Goal: Navigation & Orientation: Find specific page/section

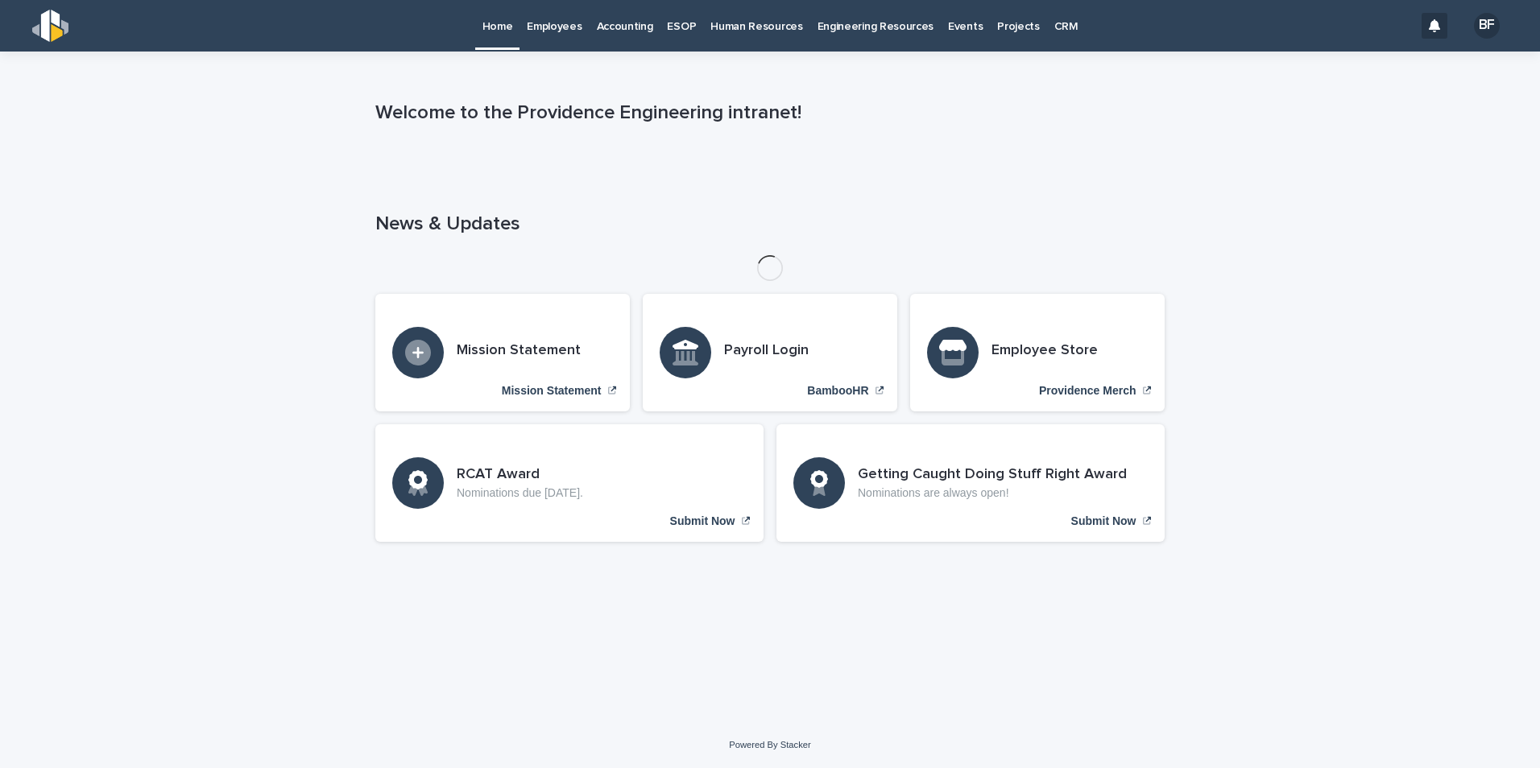
click at [557, 25] on p "Employees" at bounding box center [554, 17] width 55 height 34
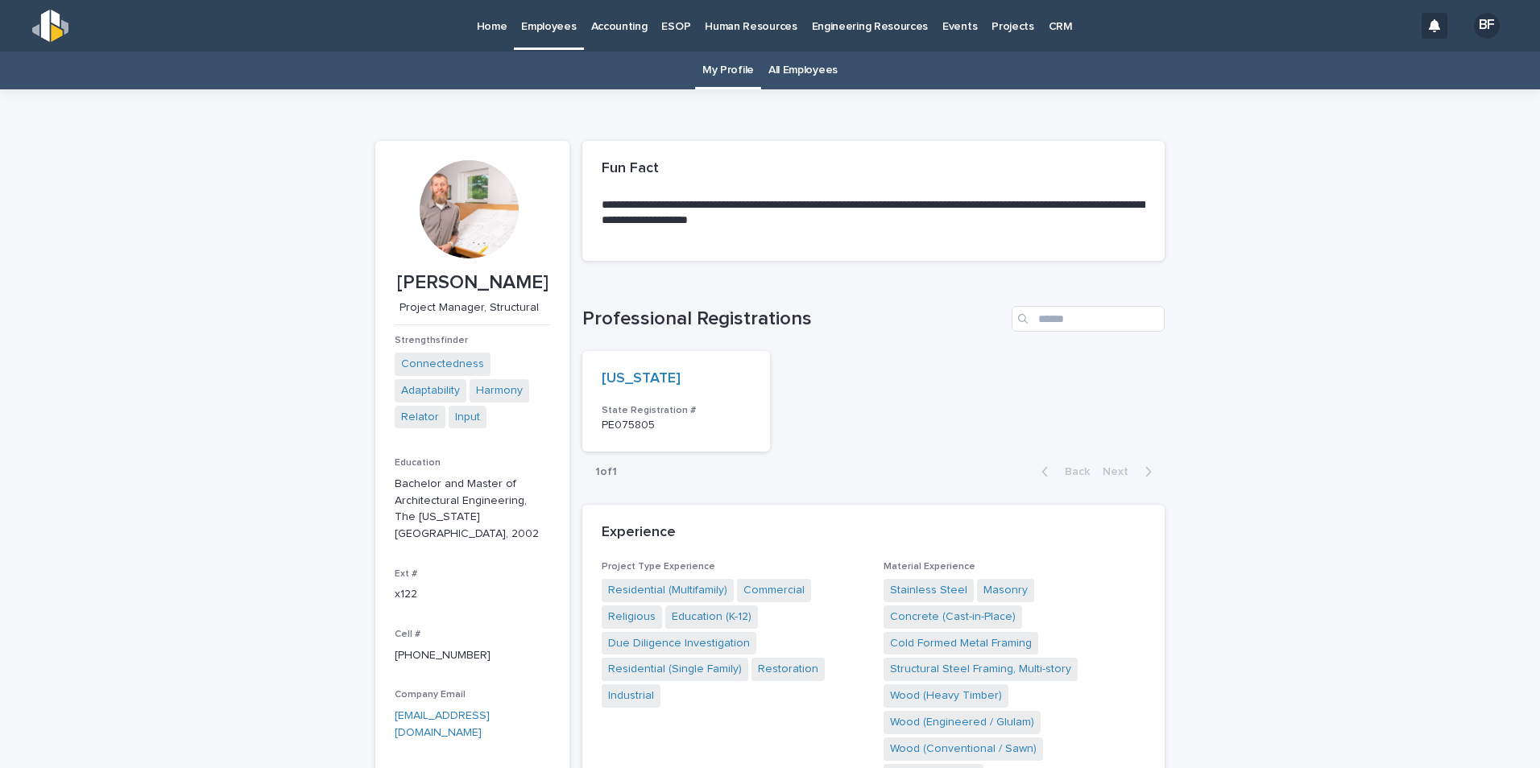
click at [786, 66] on link "All Employees" at bounding box center [802, 71] width 69 height 38
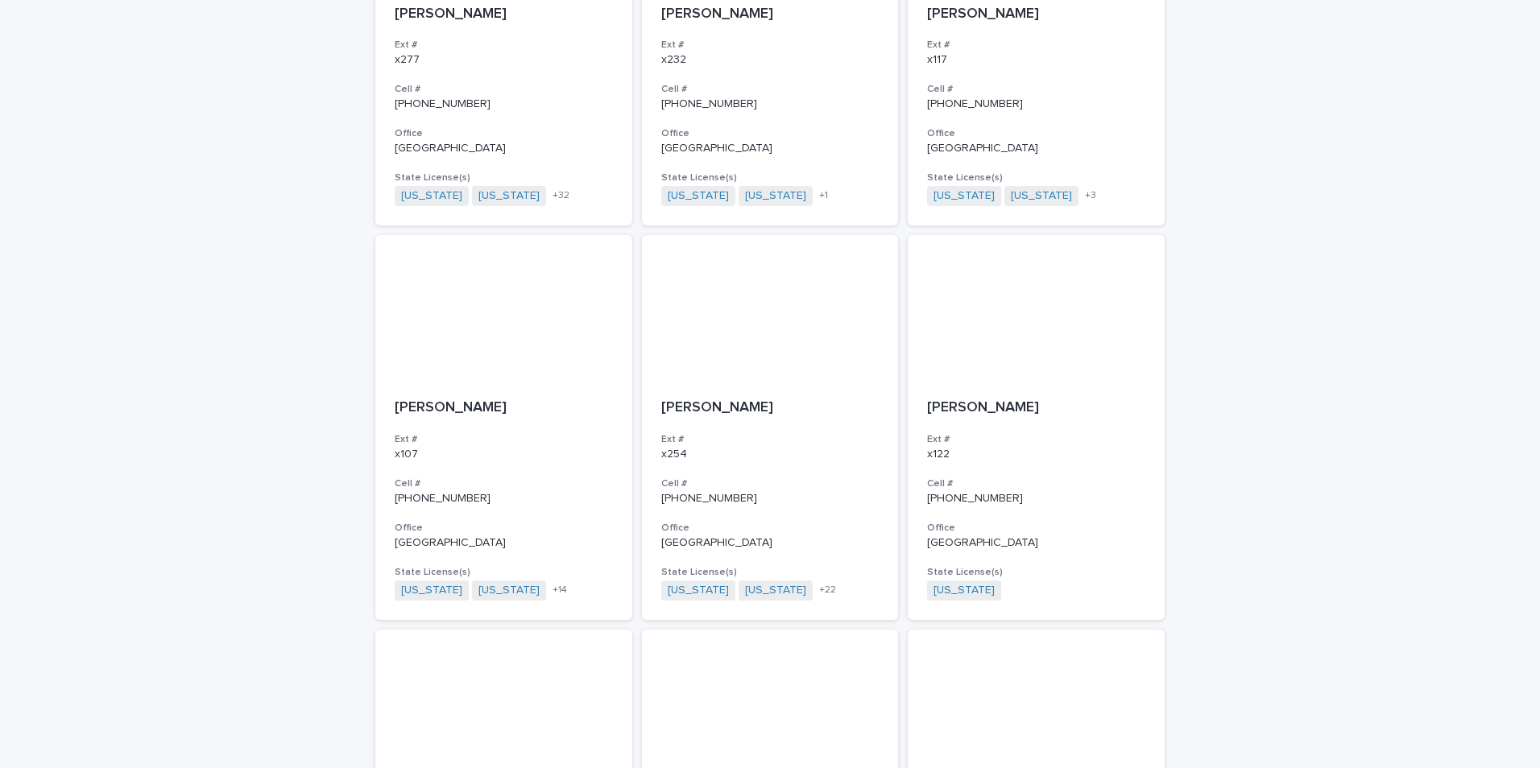
scroll to position [805, 0]
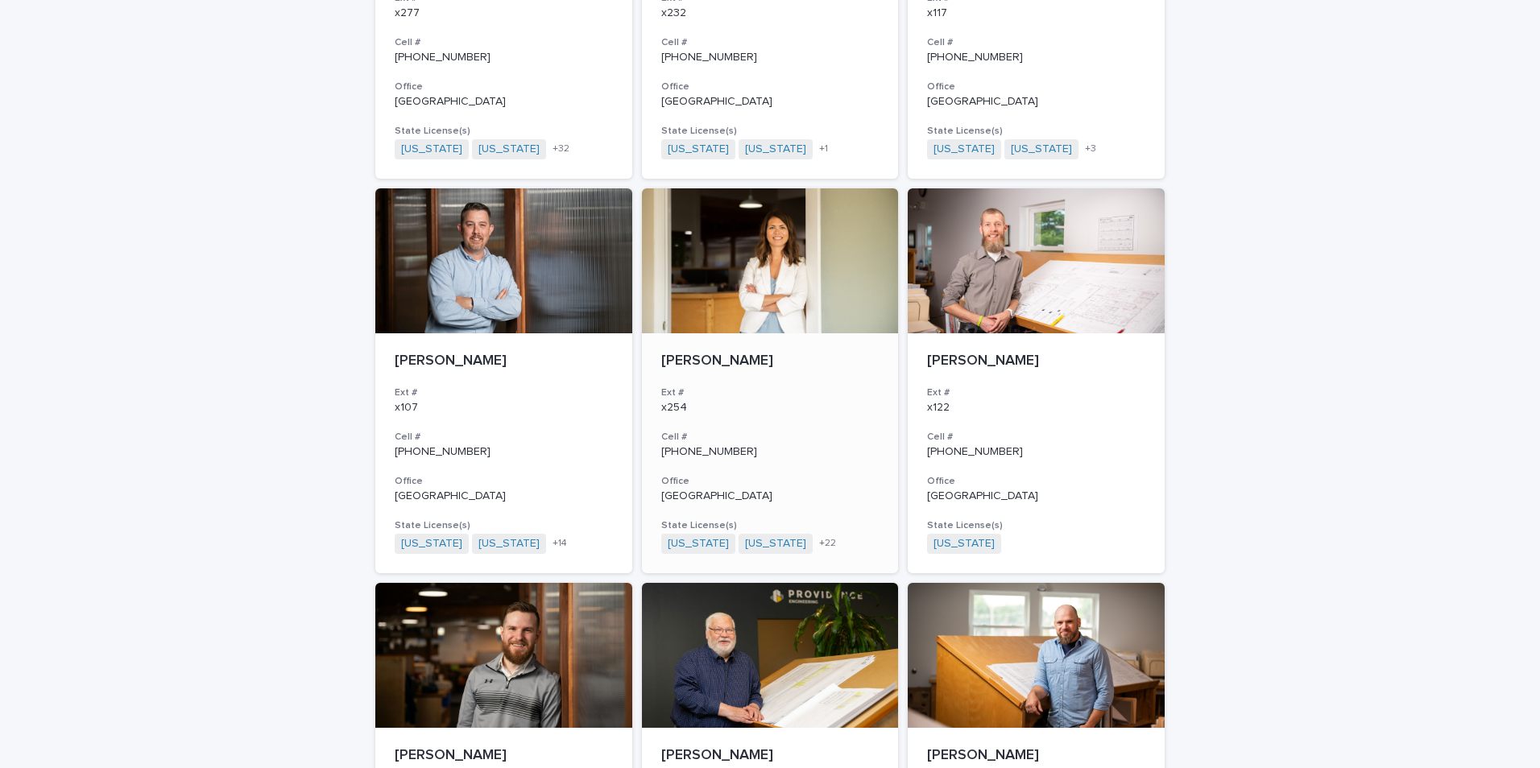
click at [734, 362] on p "[PERSON_NAME]" at bounding box center [770, 362] width 218 height 18
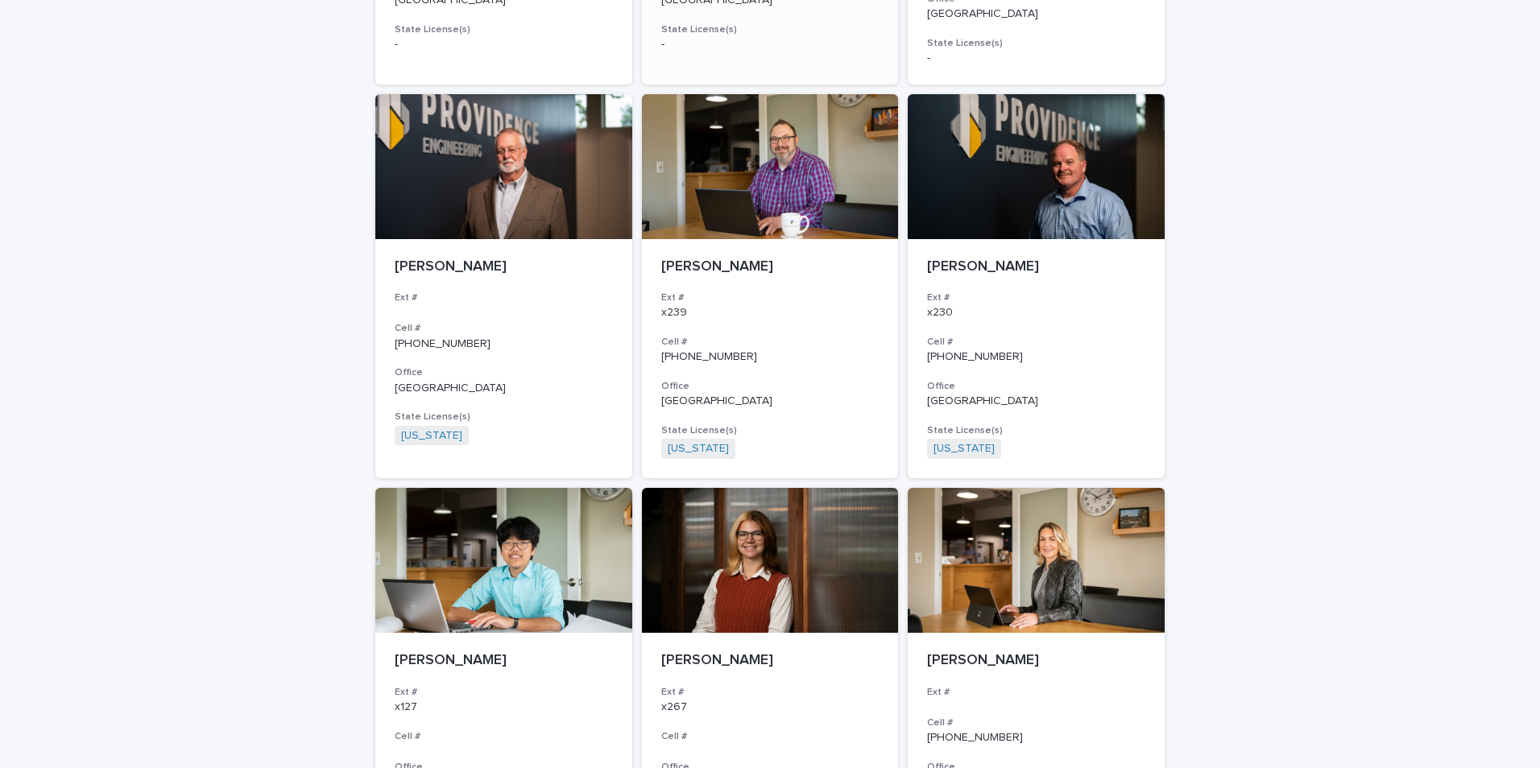
scroll to position [2722, 0]
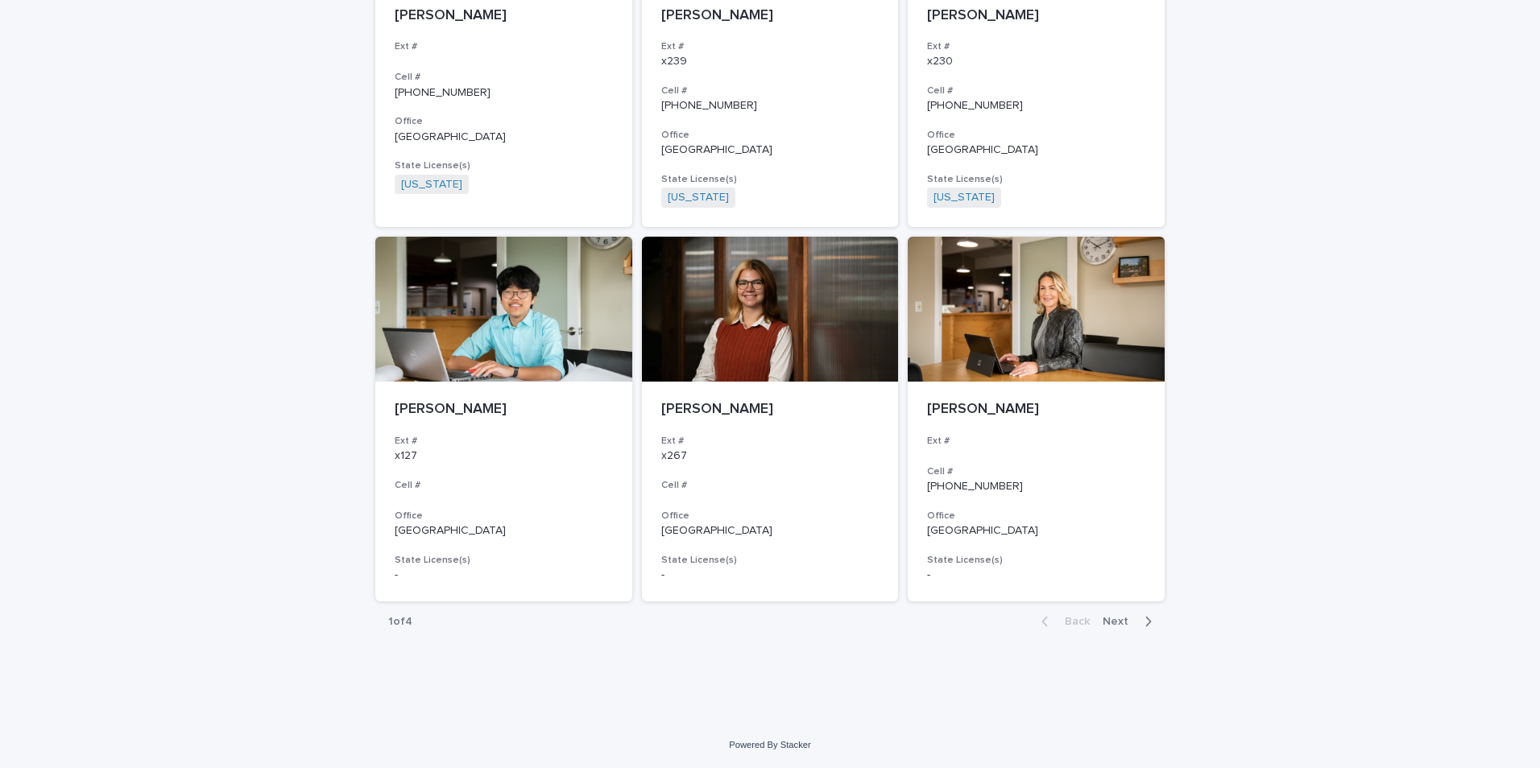
click at [1114, 622] on span "Next" at bounding box center [1119, 621] width 35 height 11
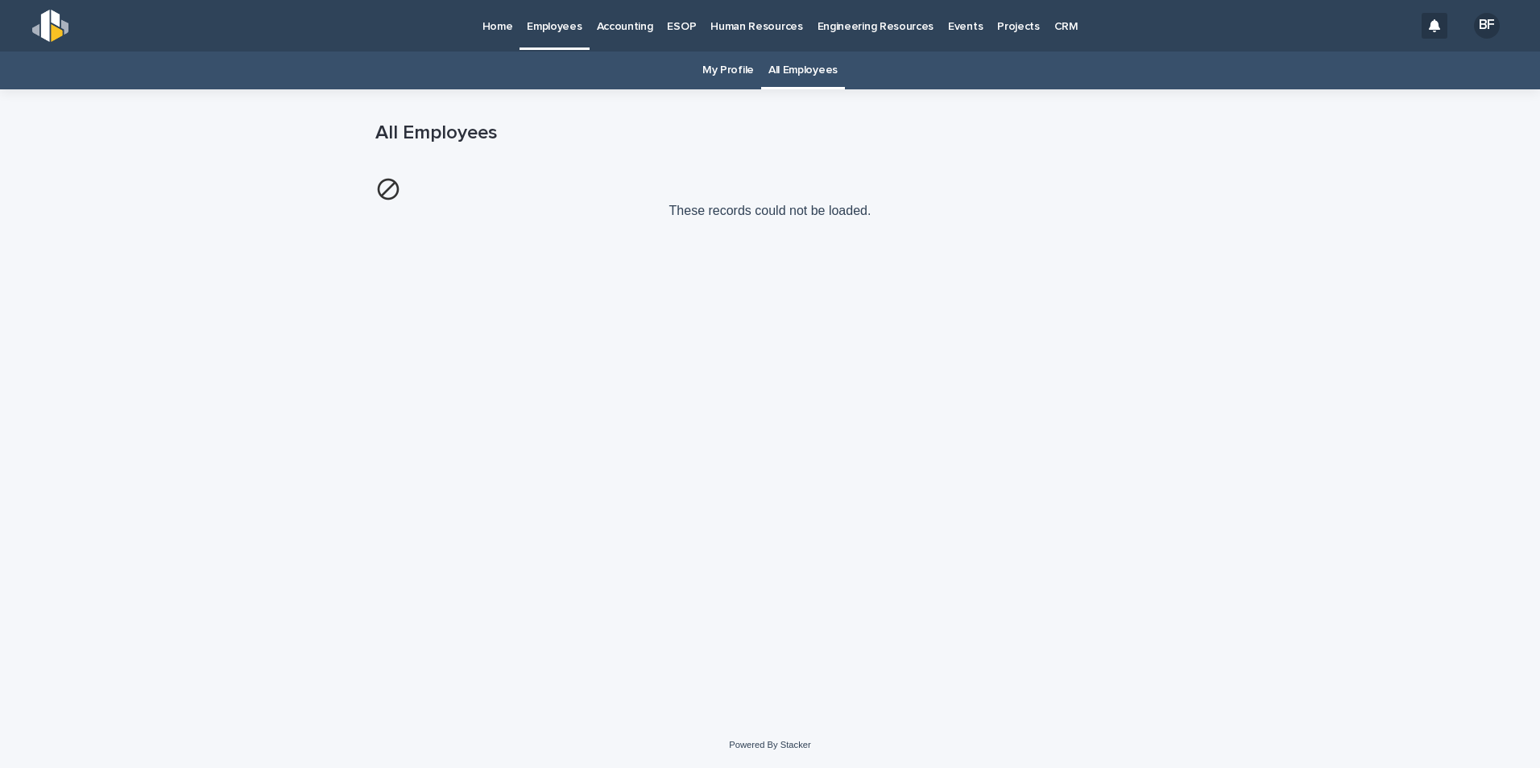
click at [544, 24] on p "Employees" at bounding box center [554, 17] width 55 height 34
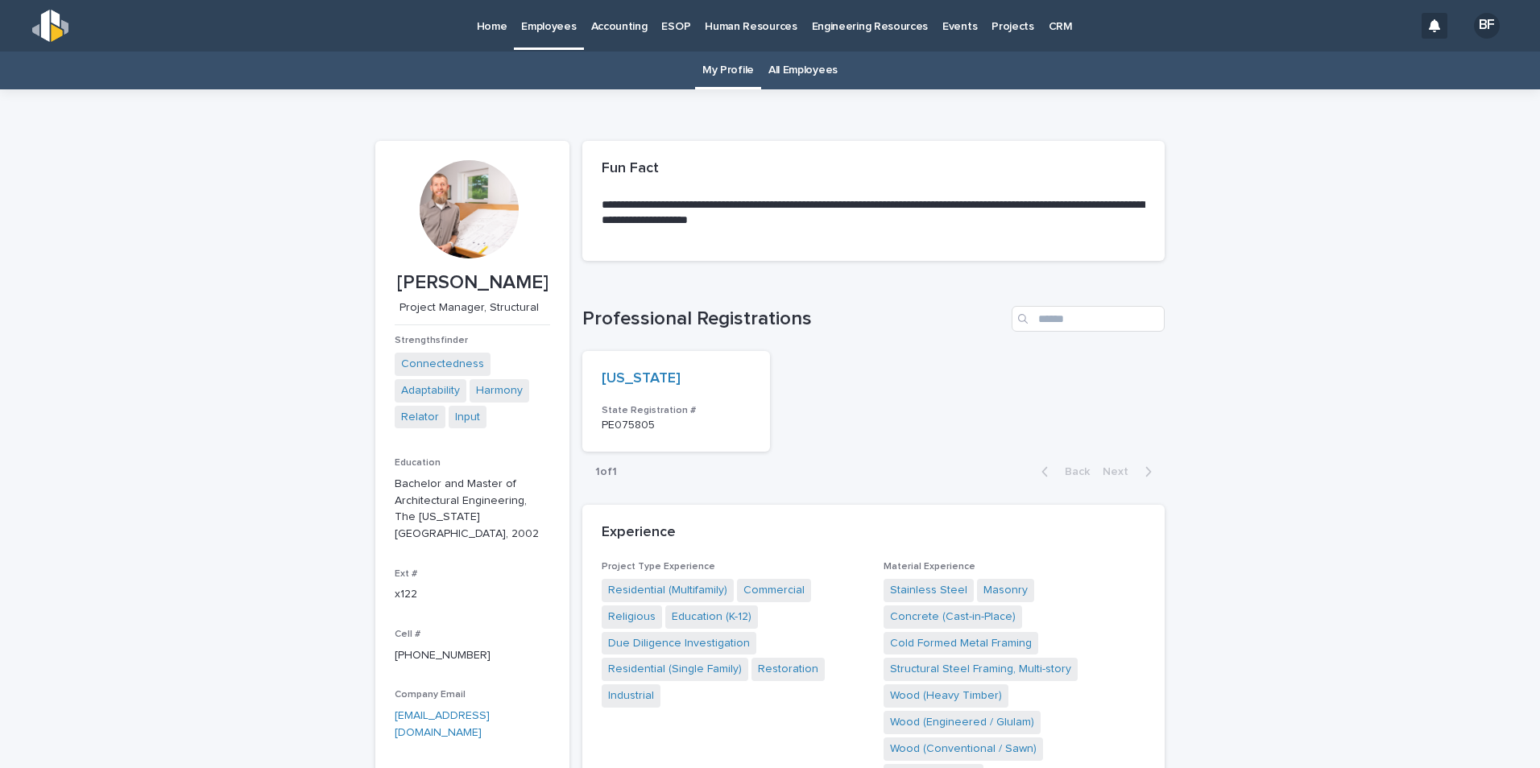
click at [799, 69] on link "All Employees" at bounding box center [802, 71] width 69 height 38
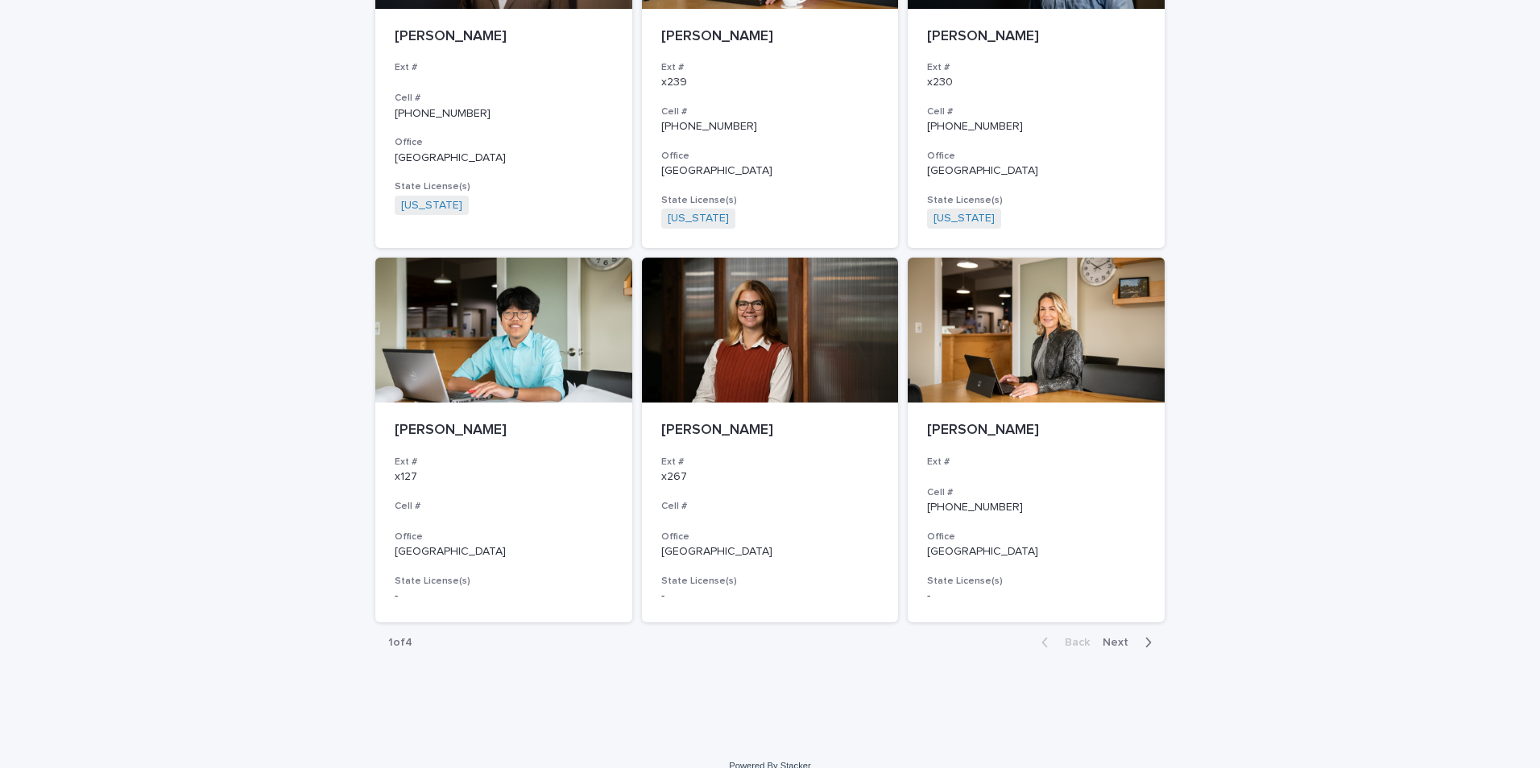
scroll to position [2722, 0]
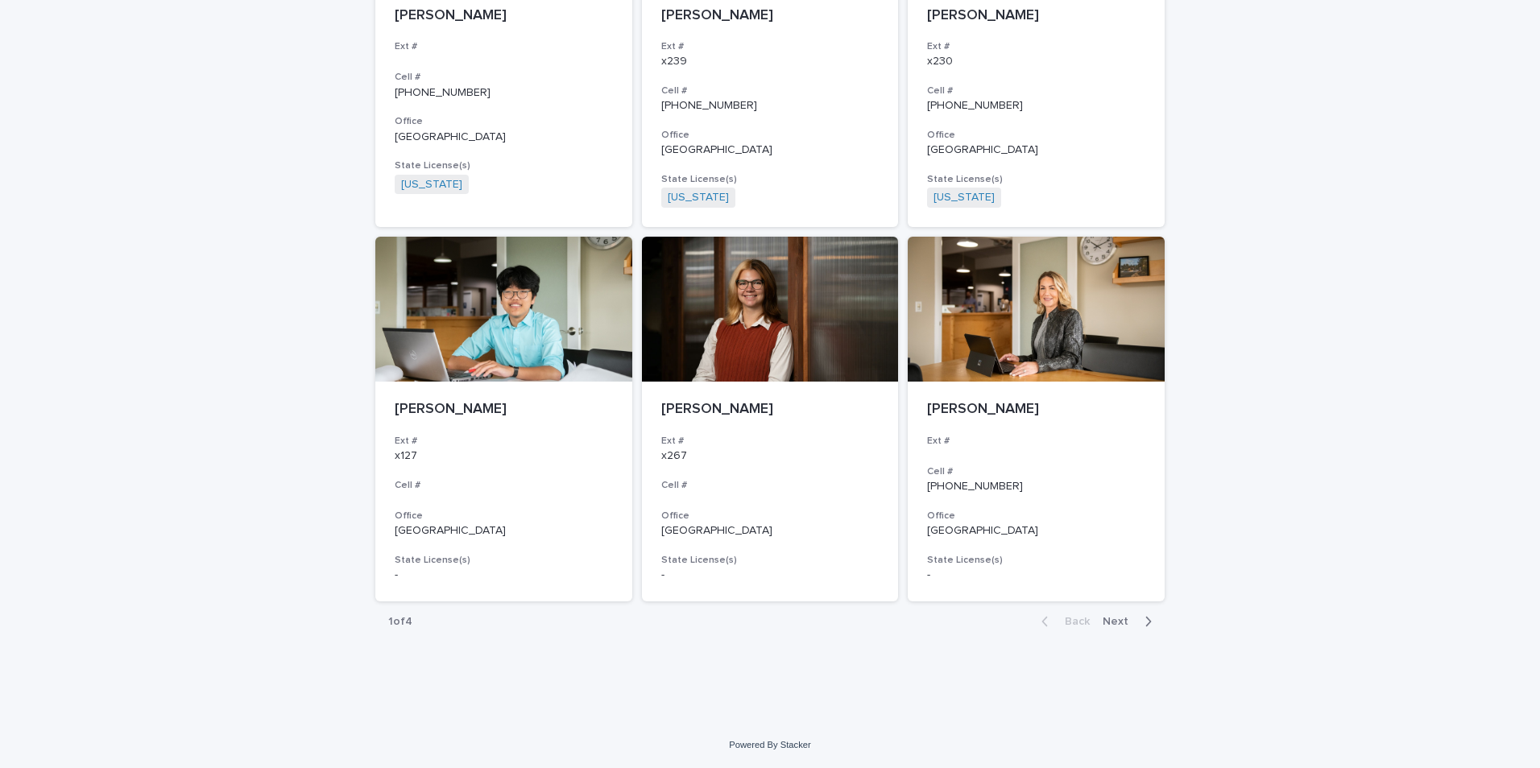
click at [1114, 621] on span "Next" at bounding box center [1119, 621] width 35 height 11
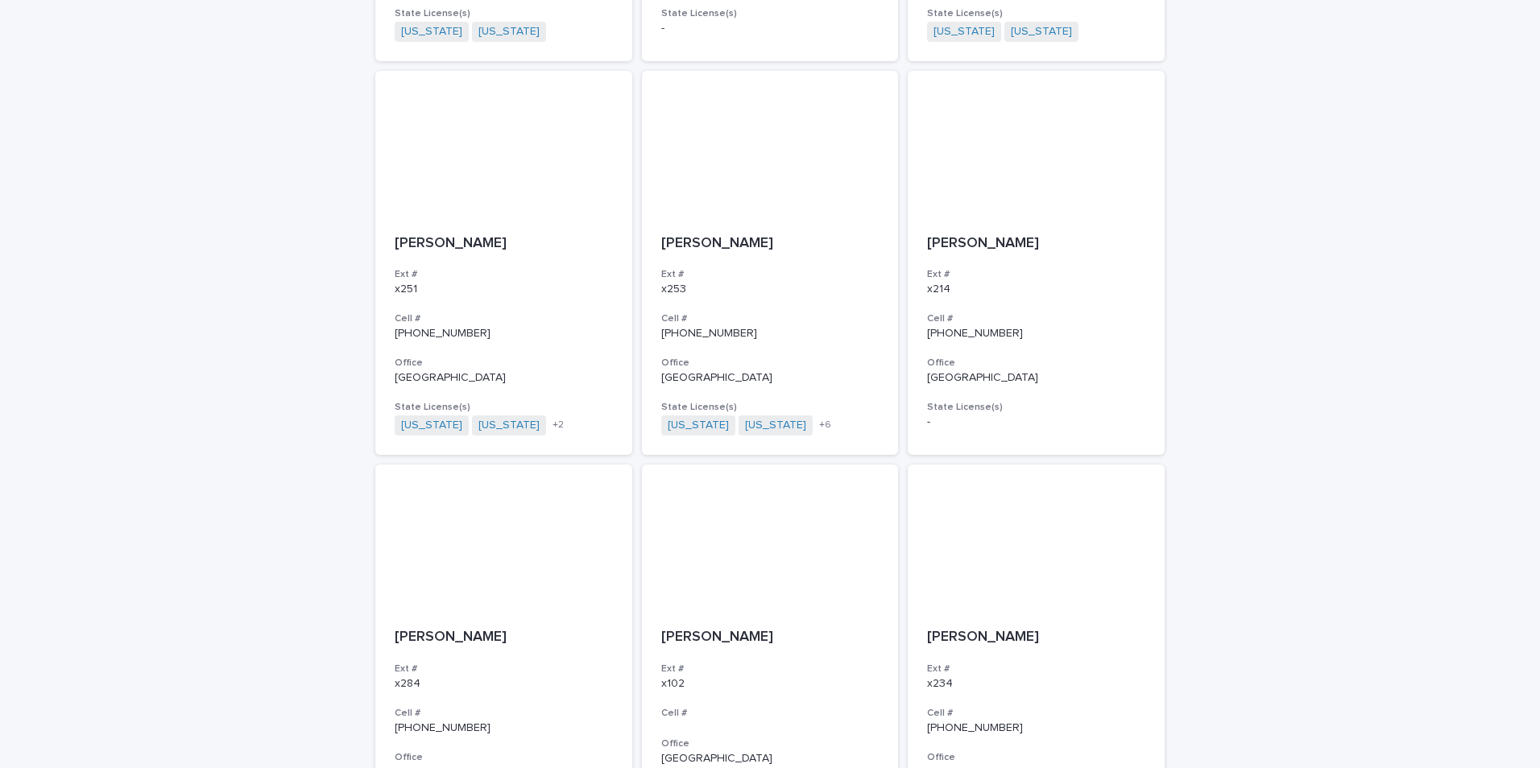
scroll to position [2480, 0]
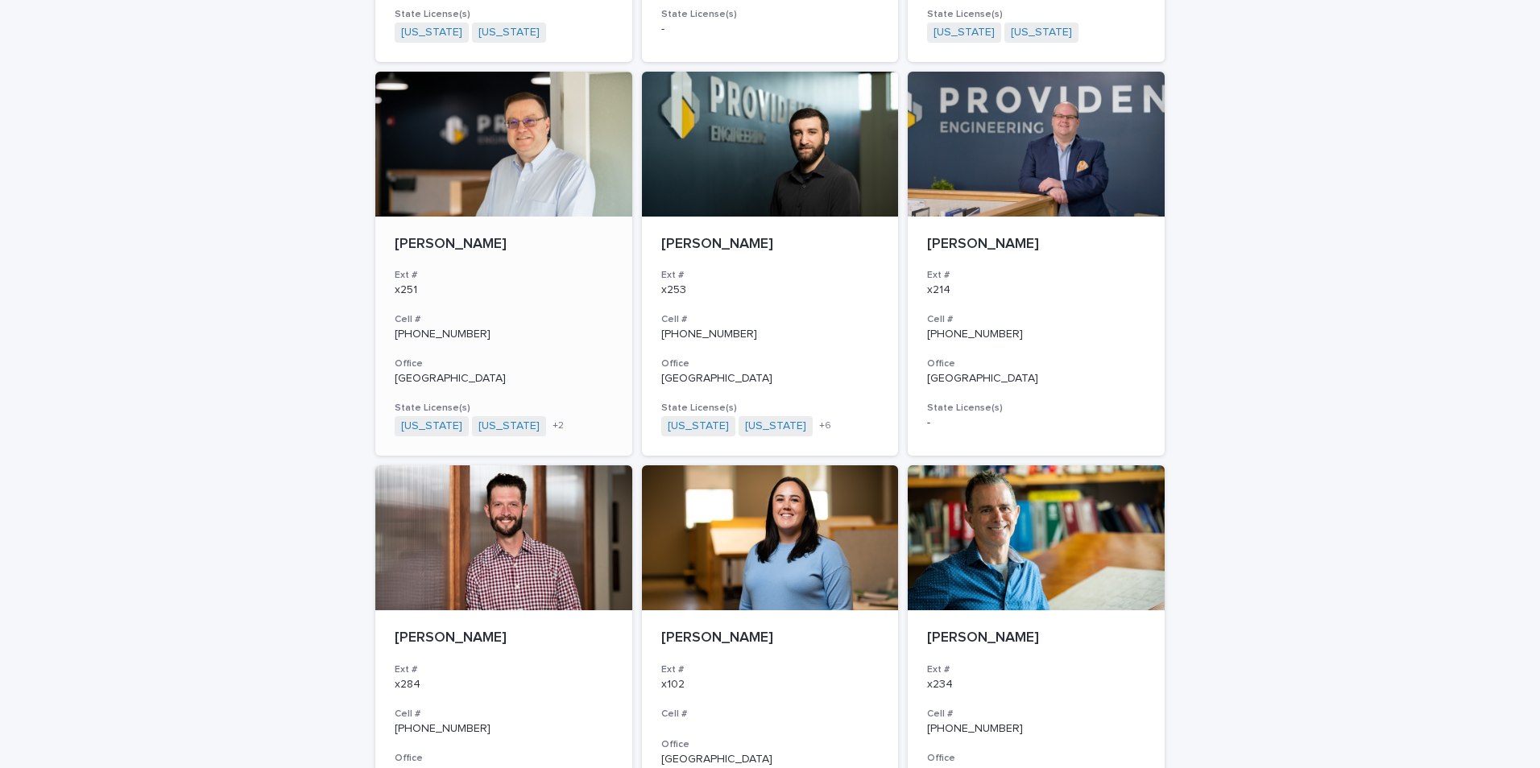
click at [428, 242] on p "[PERSON_NAME]" at bounding box center [504, 245] width 218 height 18
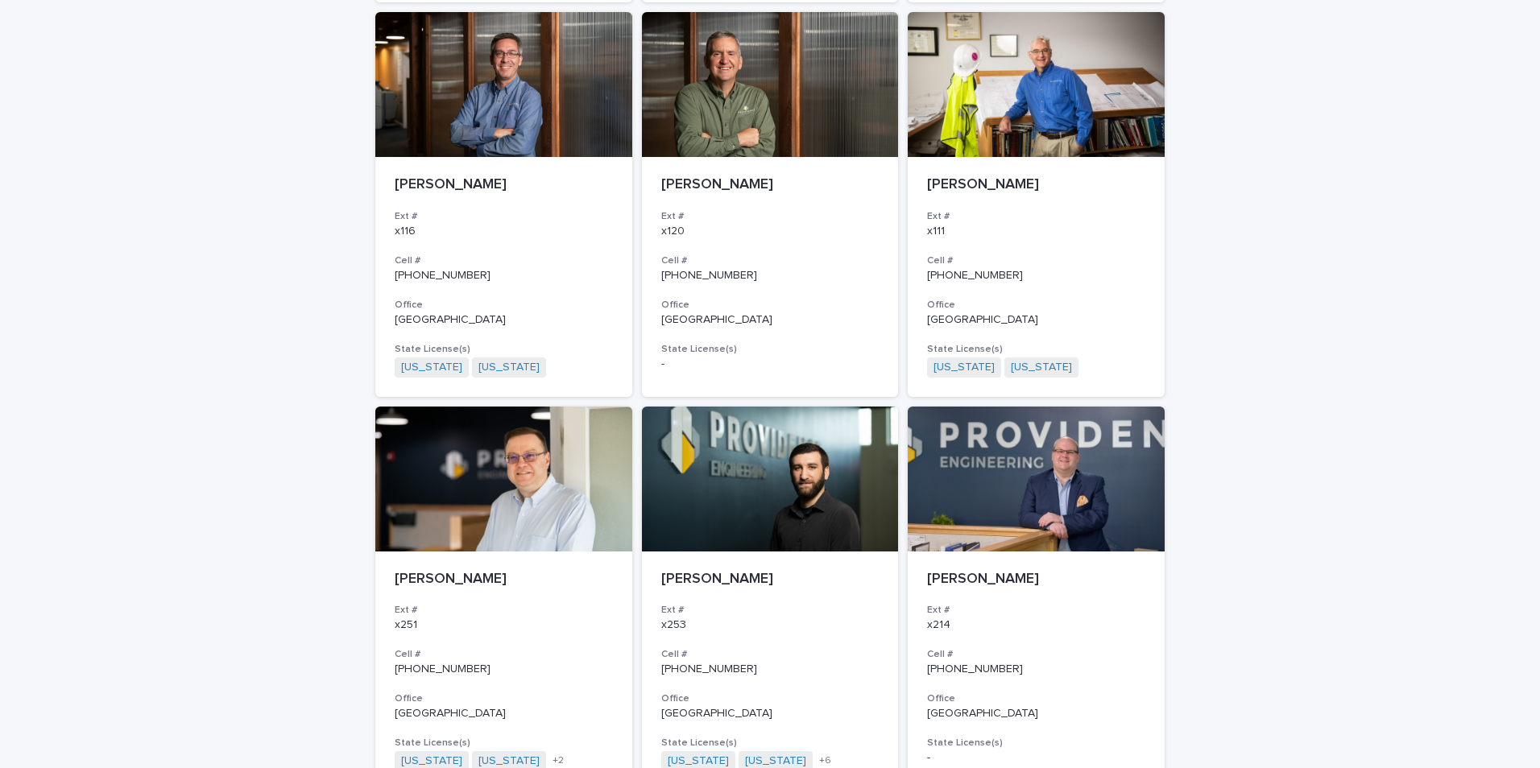
scroll to position [2709, 0]
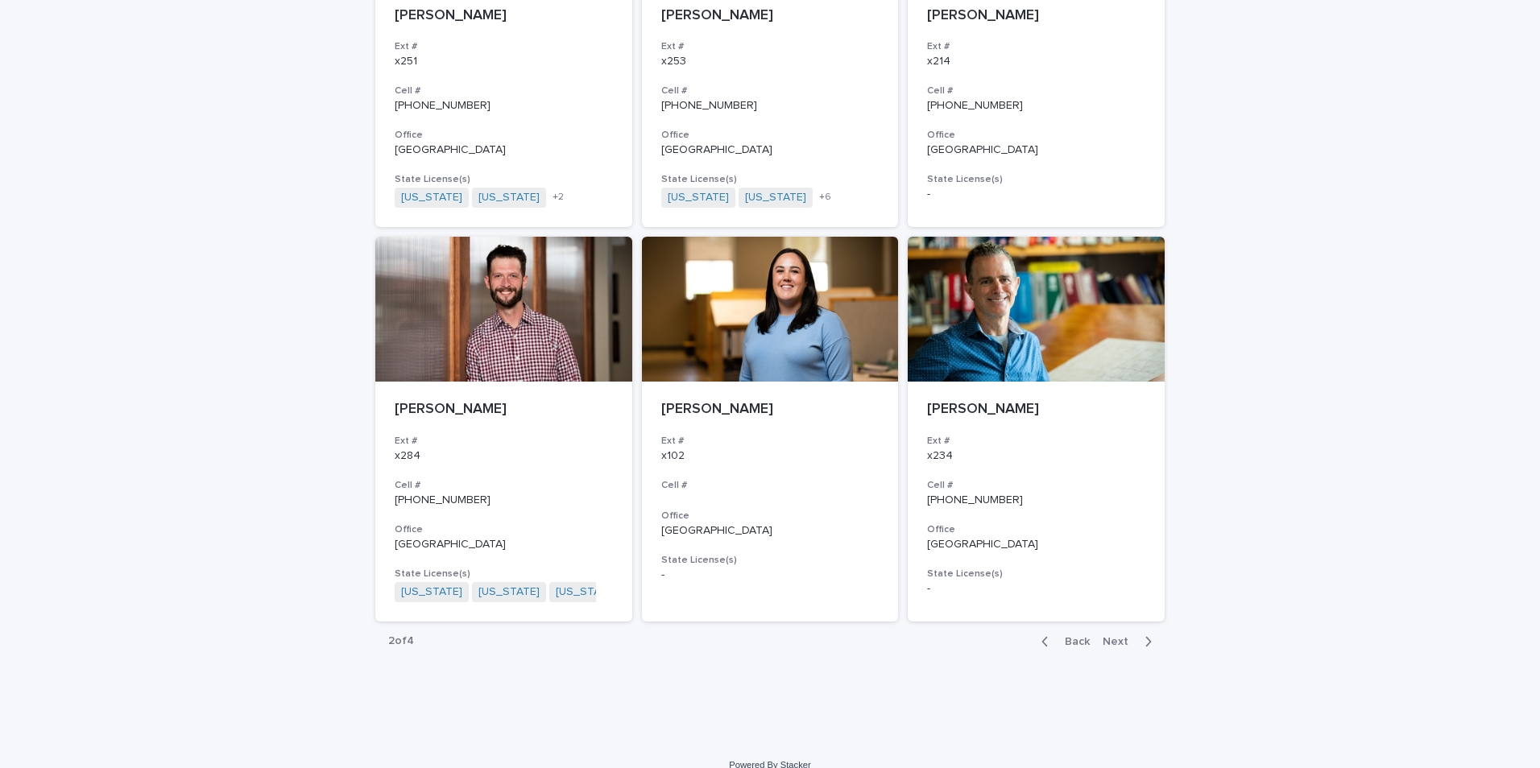
click at [1119, 641] on span "Next" at bounding box center [1119, 641] width 35 height 11
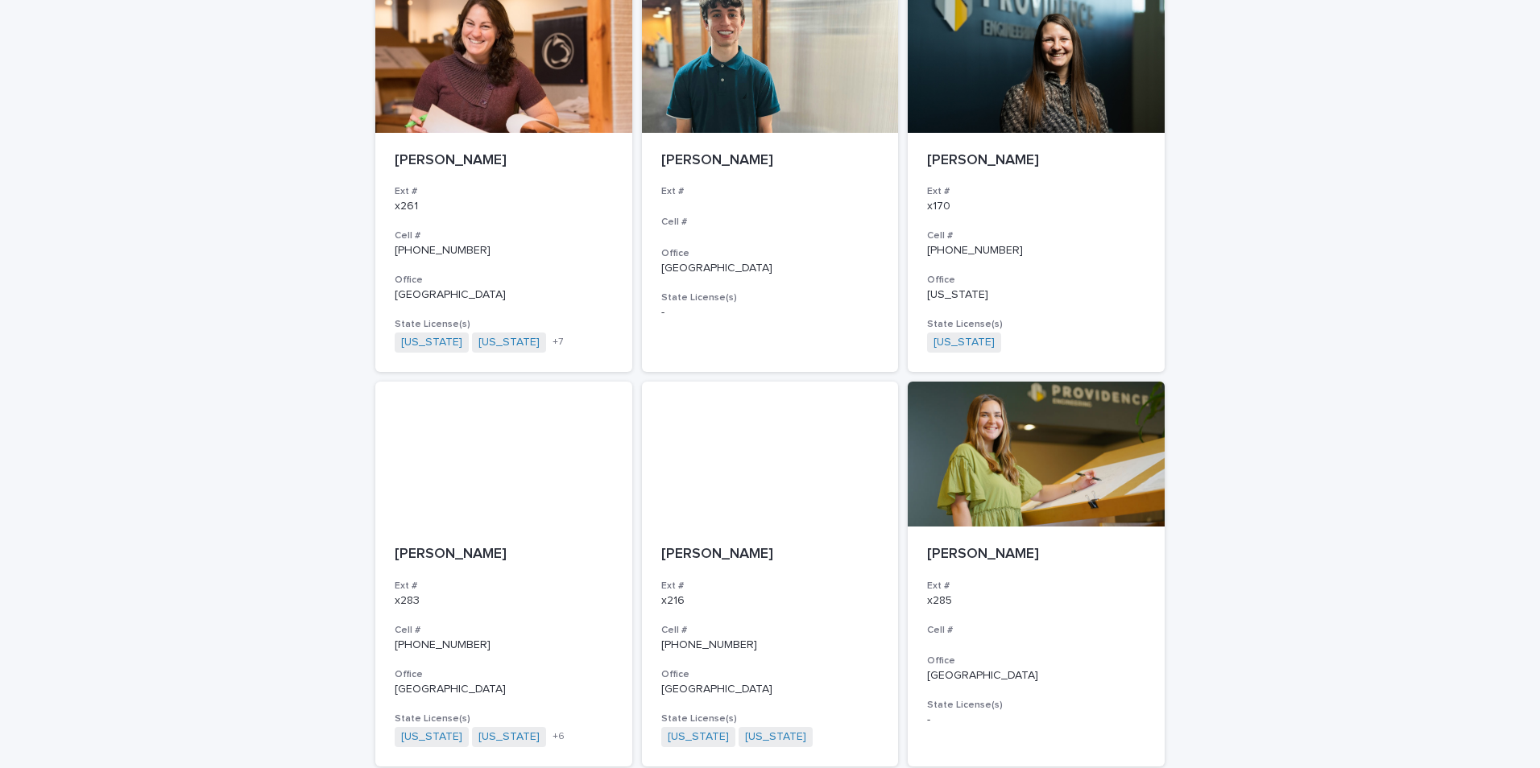
scroll to position [2226, 0]
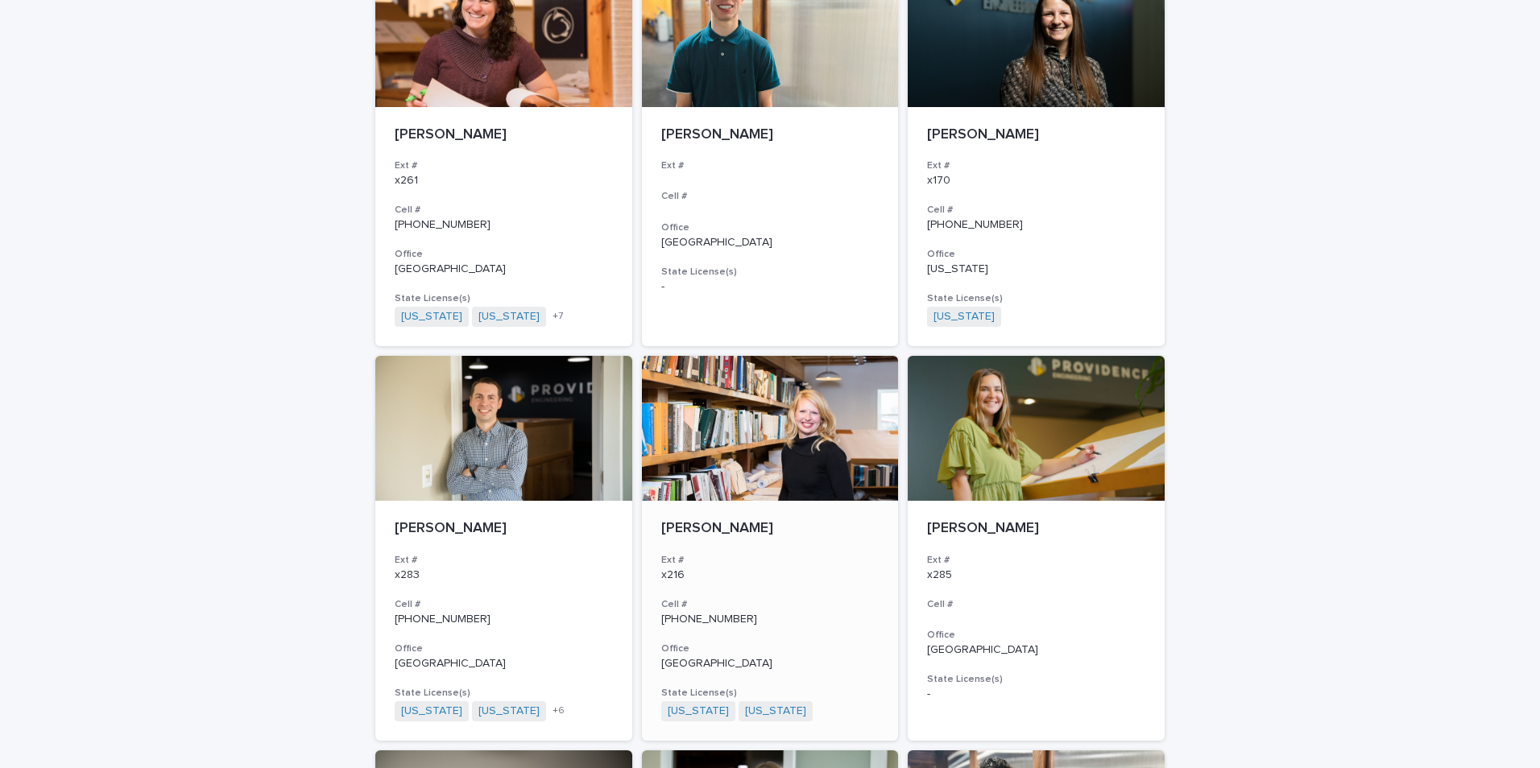
click at [739, 520] on p "[PERSON_NAME]" at bounding box center [770, 529] width 218 height 18
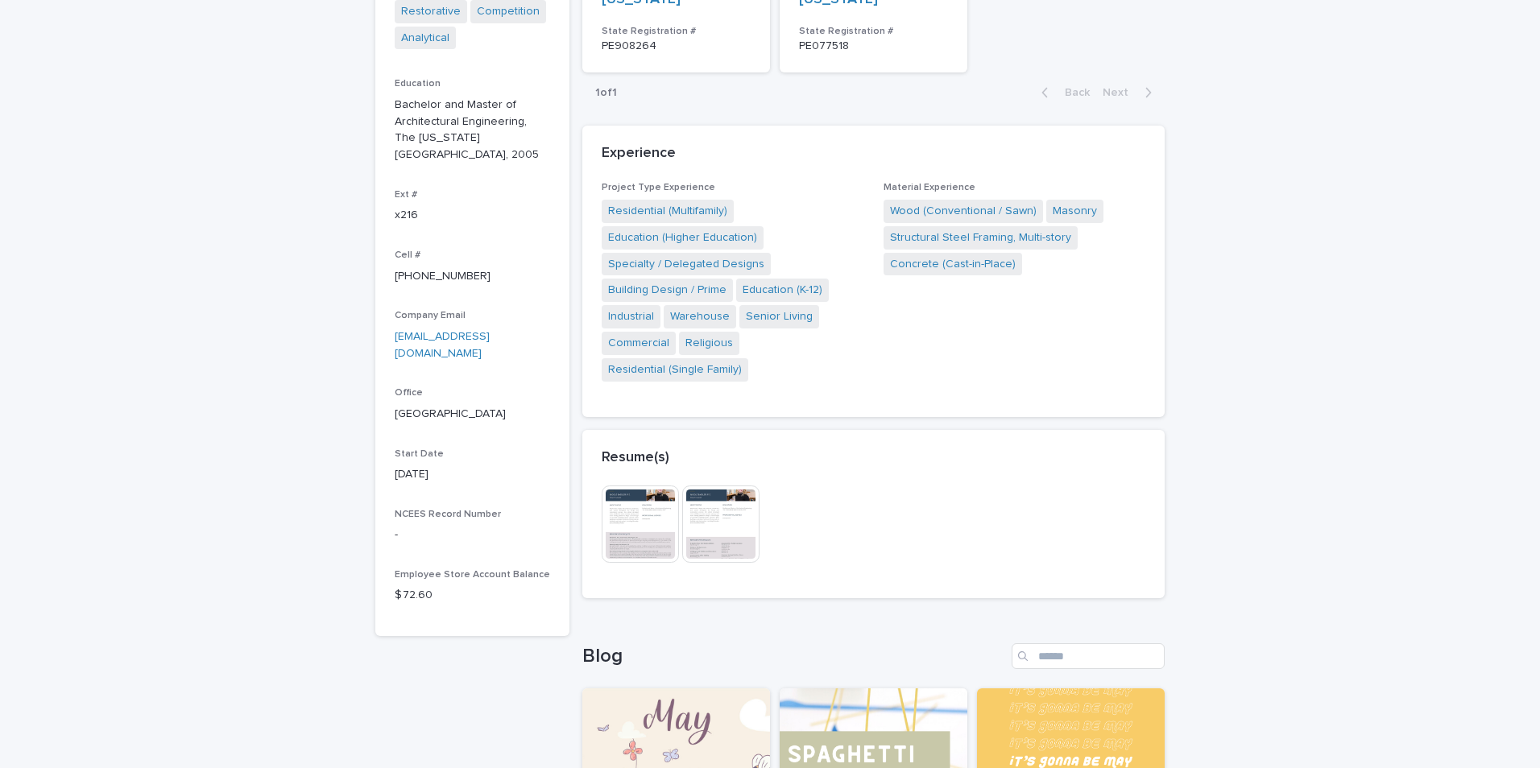
scroll to position [403, 0]
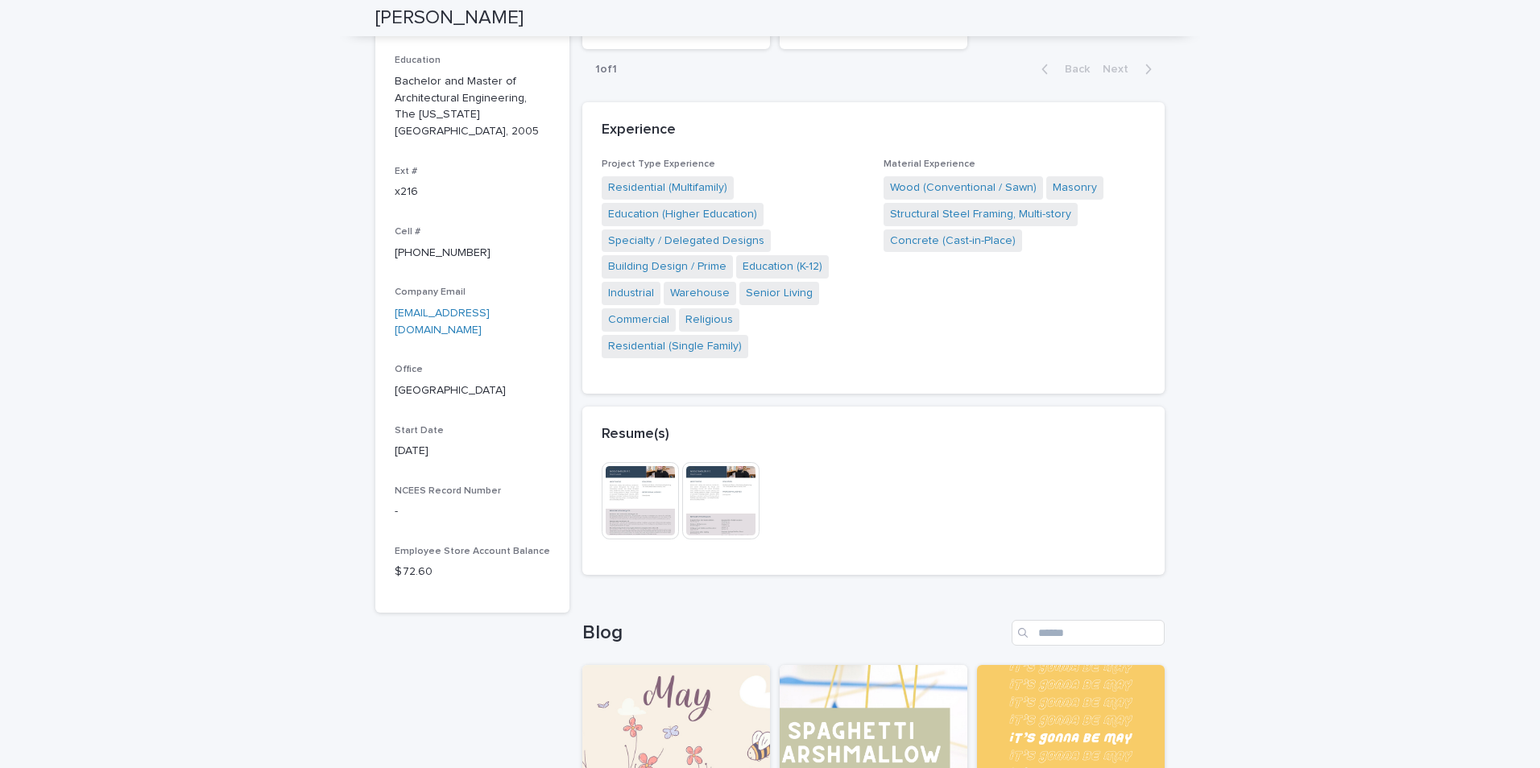
click at [642, 478] on img at bounding box center [640, 500] width 77 height 77
